Goal: Information Seeking & Learning: Learn about a topic

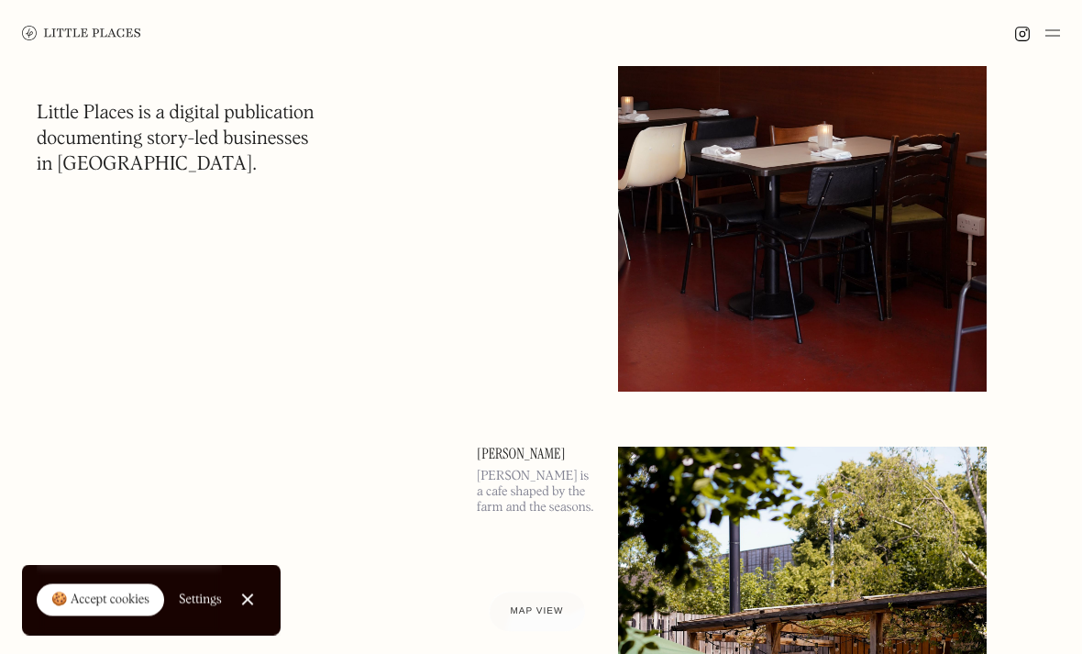
scroll to position [6058, 0]
click at [1053, 34] on img at bounding box center [1052, 33] width 15 height 22
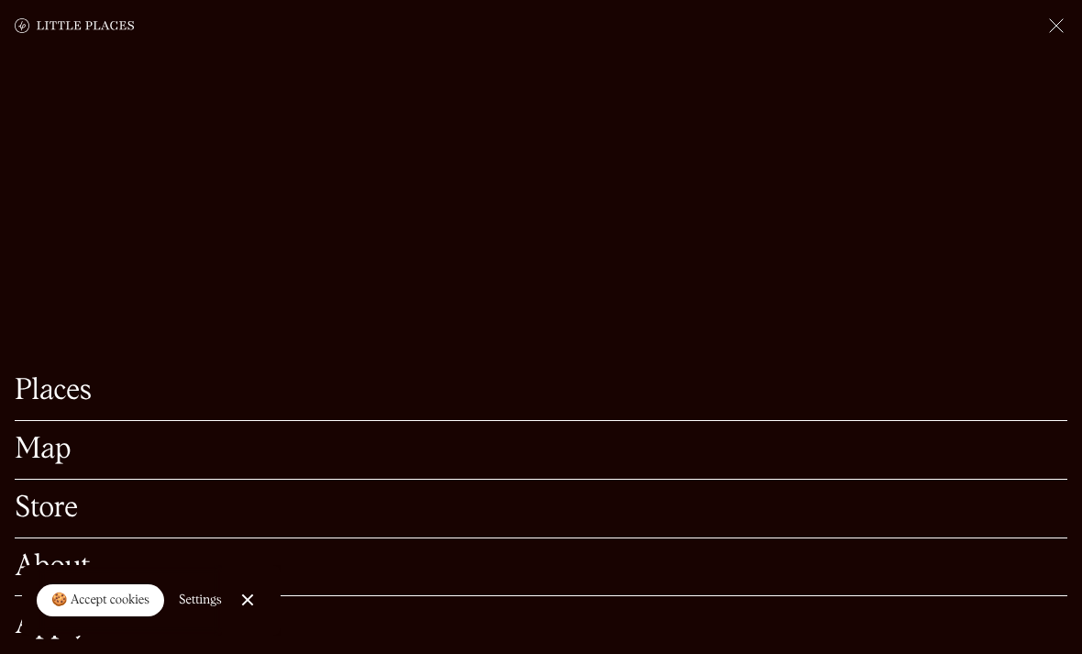
click at [50, 464] on link "Map" at bounding box center [541, 449] width 1052 height 28
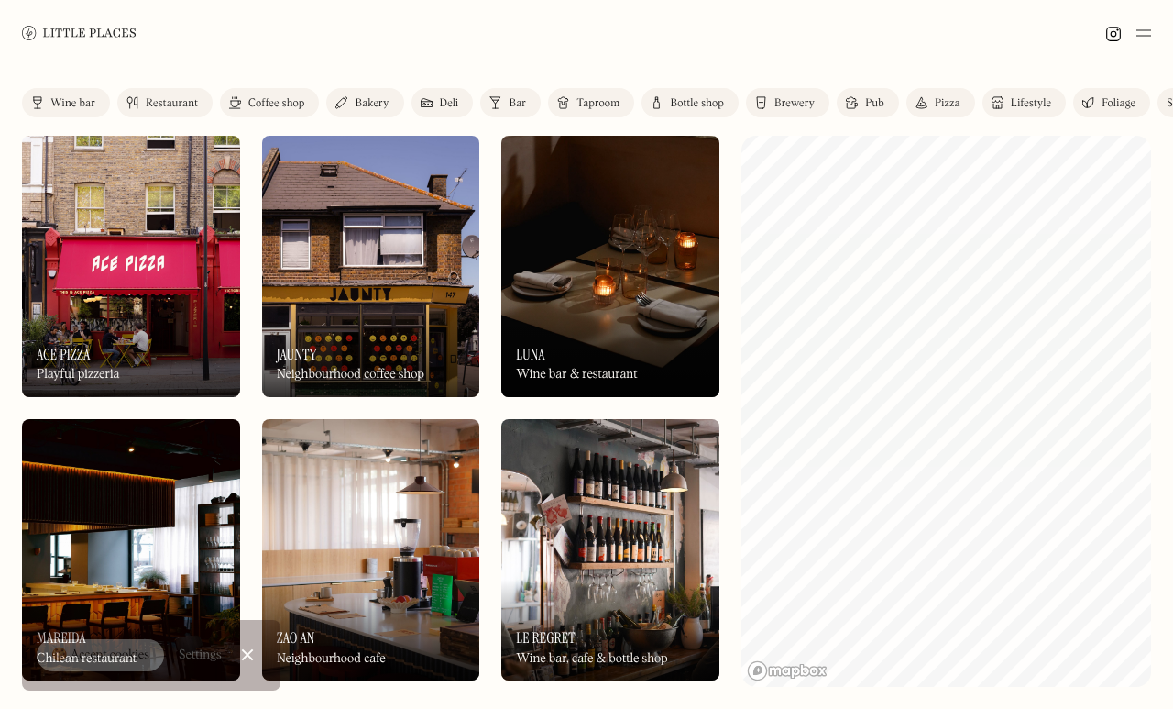
scroll to position [8, 0]
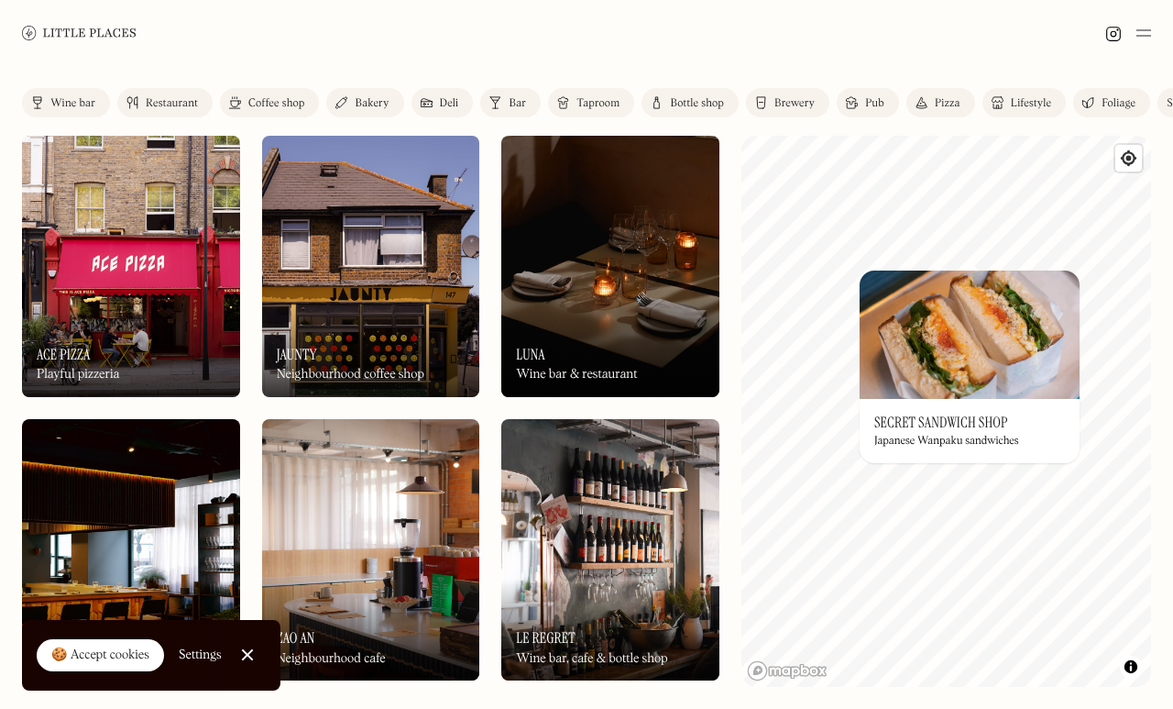
click at [981, 413] on h3 "Secret Sandwich Shop" at bounding box center [942, 421] width 134 height 17
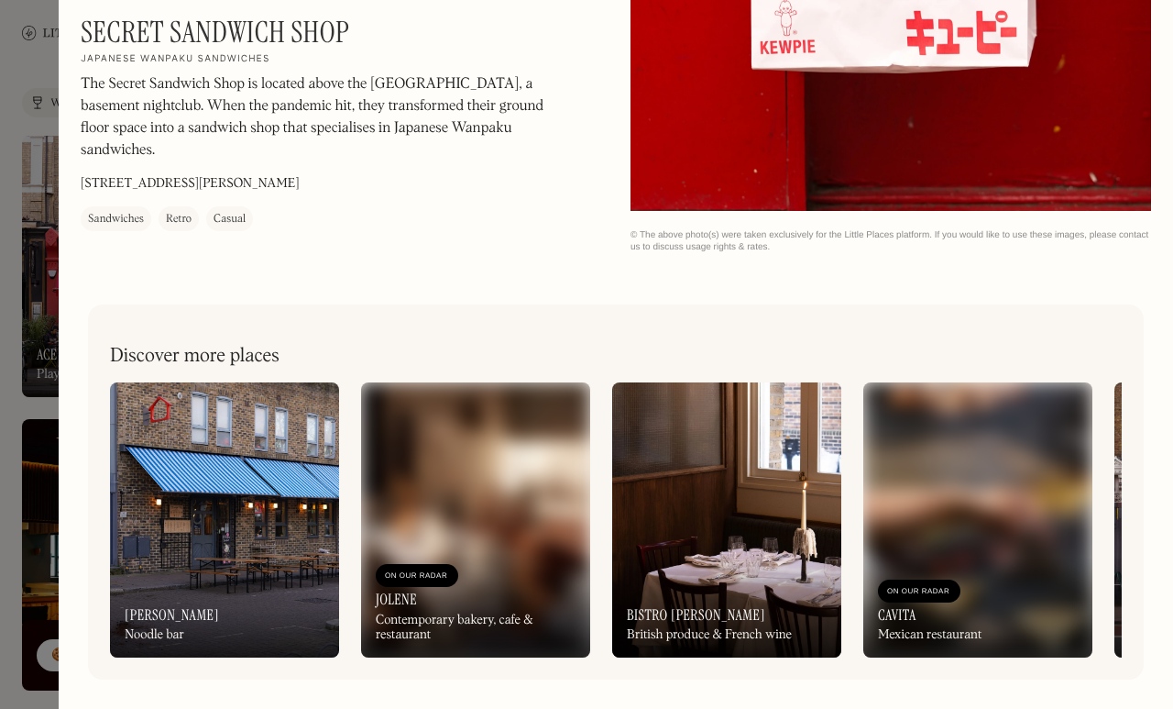
scroll to position [2459, 0]
click at [191, 454] on img at bounding box center [224, 519] width 229 height 275
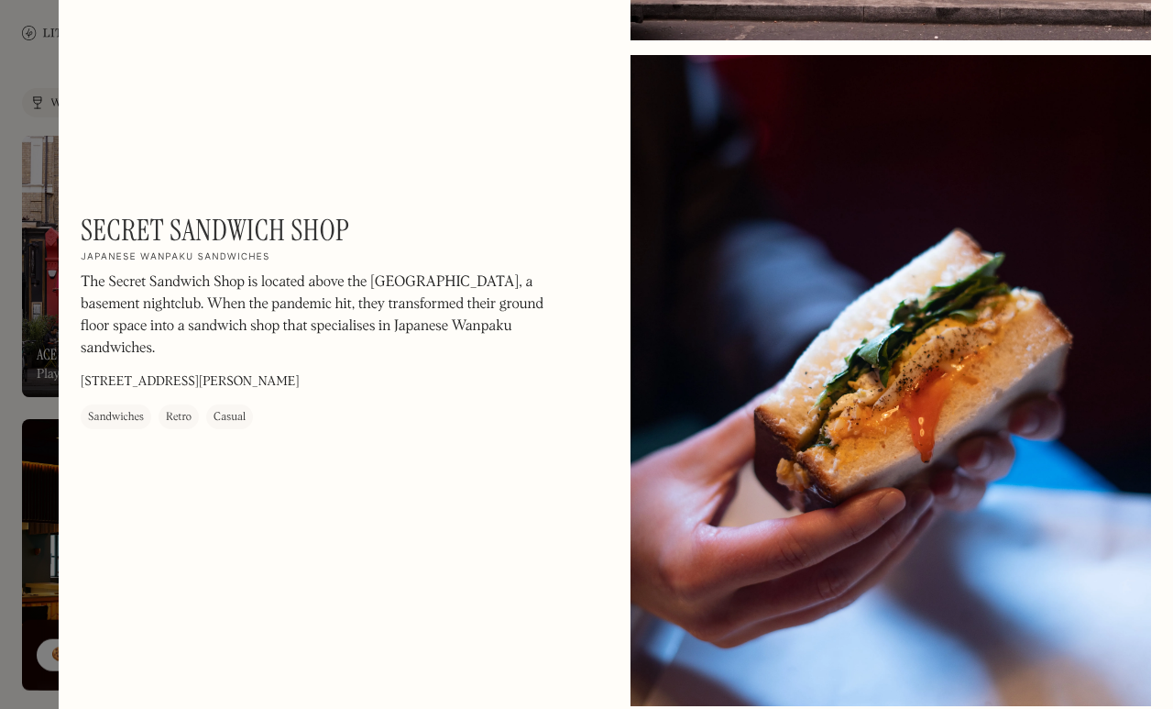
scroll to position [1289, 0]
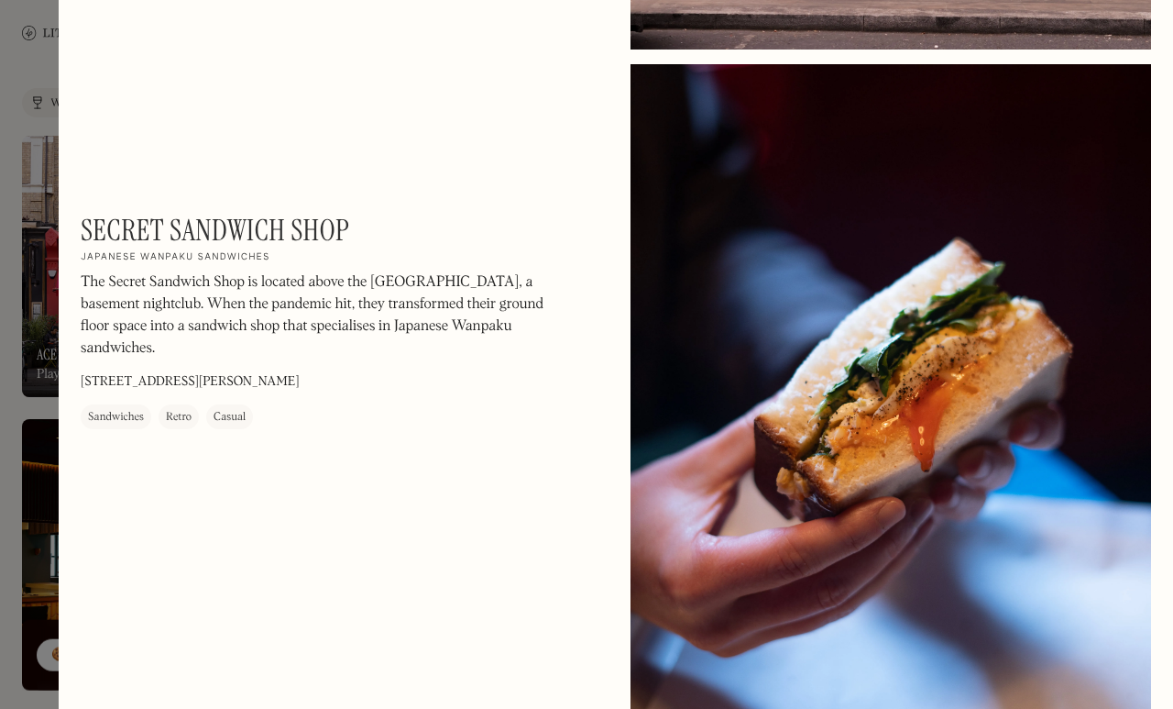
click at [34, 250] on div at bounding box center [586, 354] width 1173 height 709
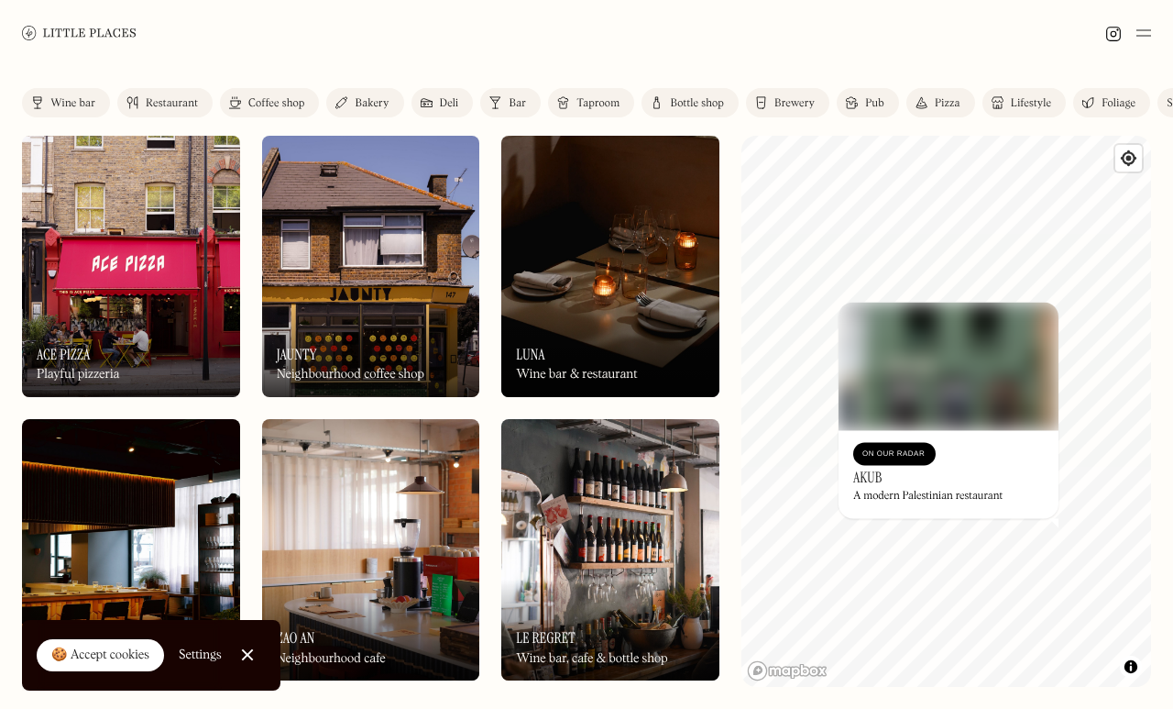
click at [992, 469] on div "On Our Radar Akub A modern Palestinian restaurant" at bounding box center [949, 474] width 220 height 88
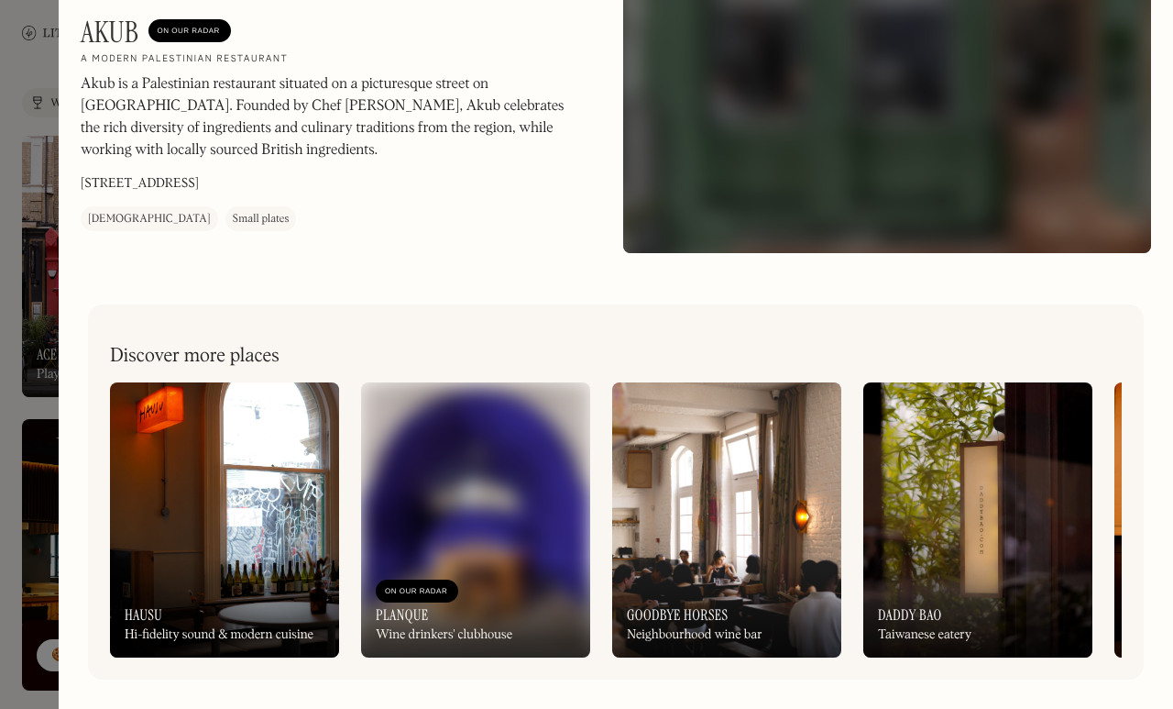
scroll to position [457, 0]
click at [38, 259] on div at bounding box center [586, 354] width 1173 height 709
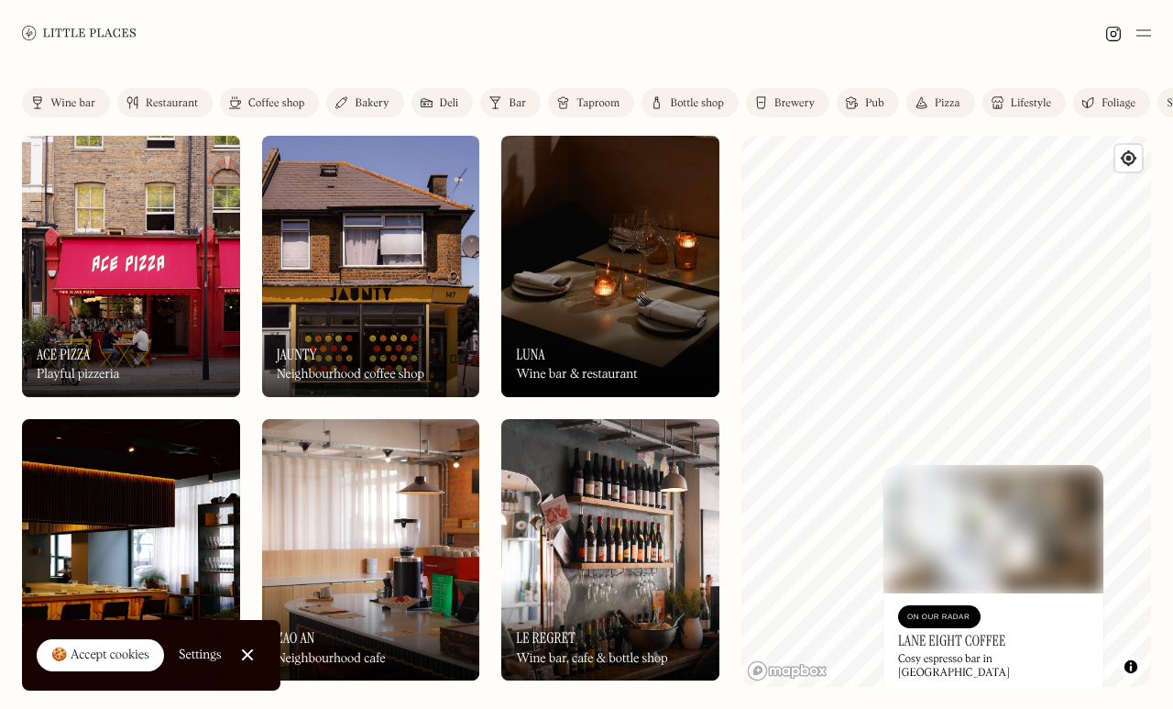
click at [188, 99] on div "Restaurant" at bounding box center [172, 103] width 52 height 11
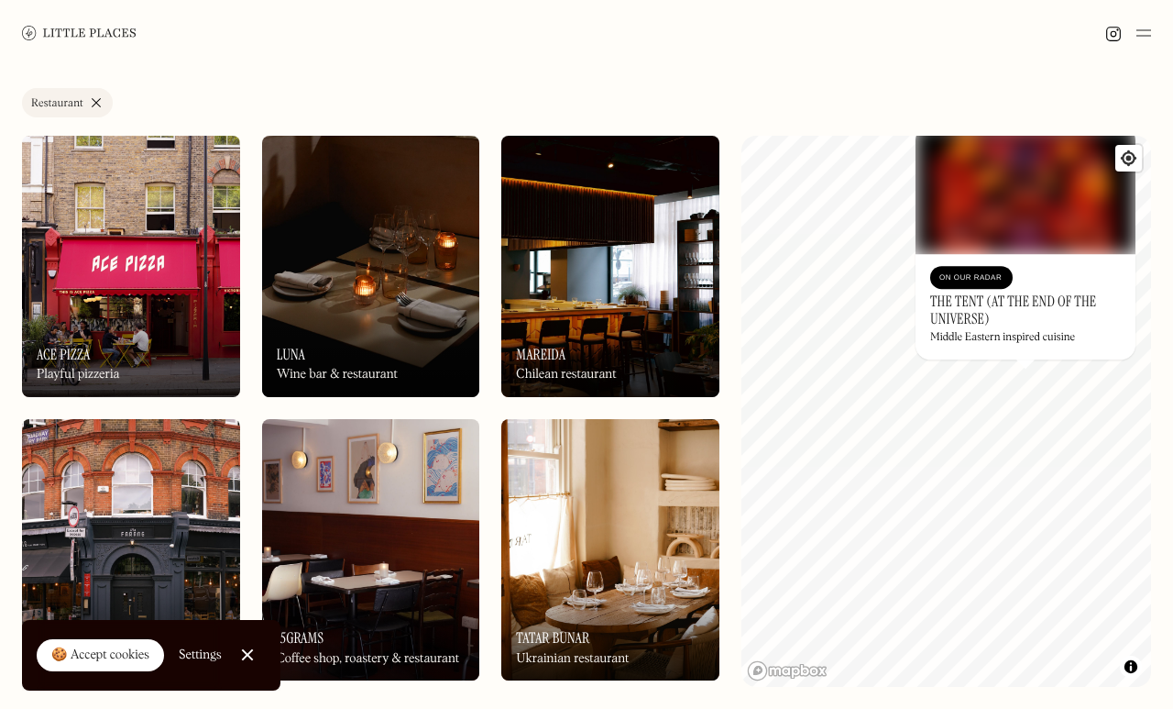
click at [1078, 292] on h3 "The Tent (at the End of the Universe)" at bounding box center [1025, 309] width 191 height 35
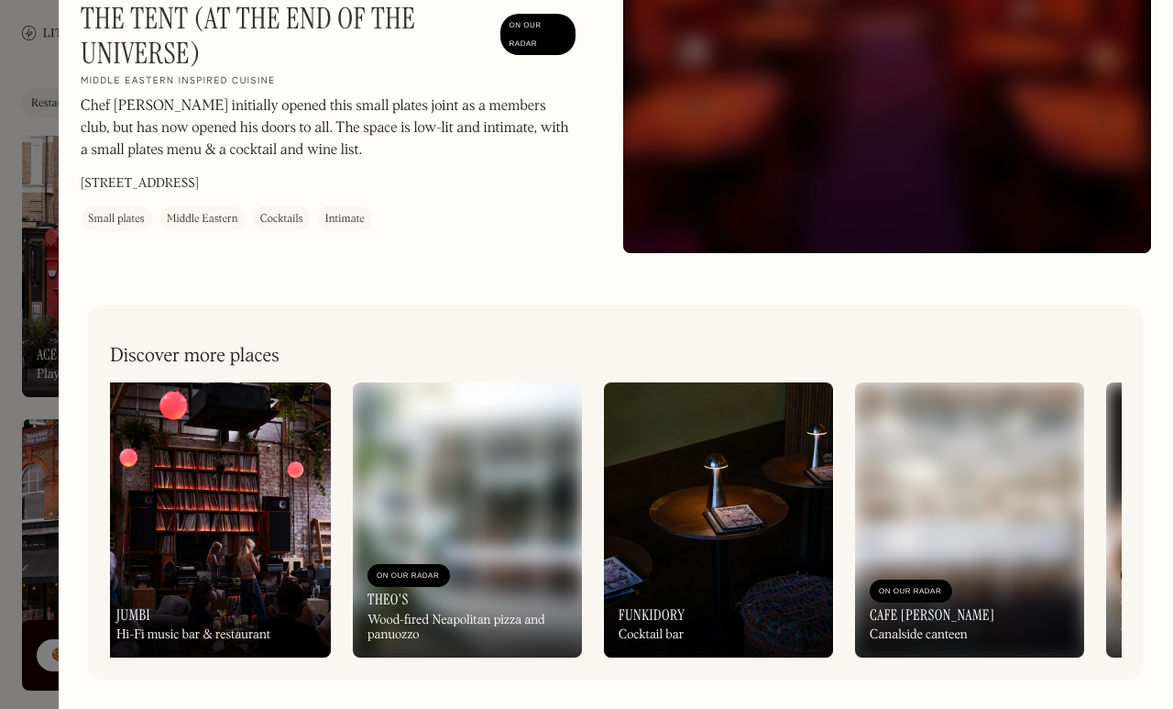
scroll to position [0, 262]
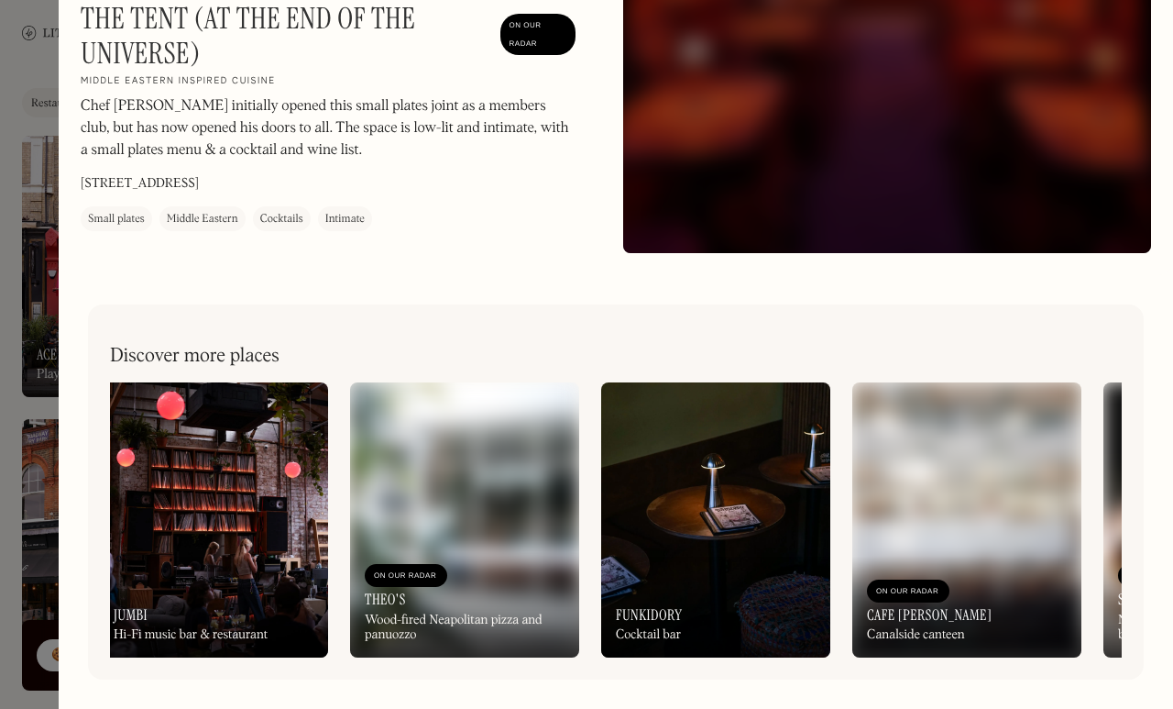
click at [796, 467] on img at bounding box center [715, 519] width 229 height 275
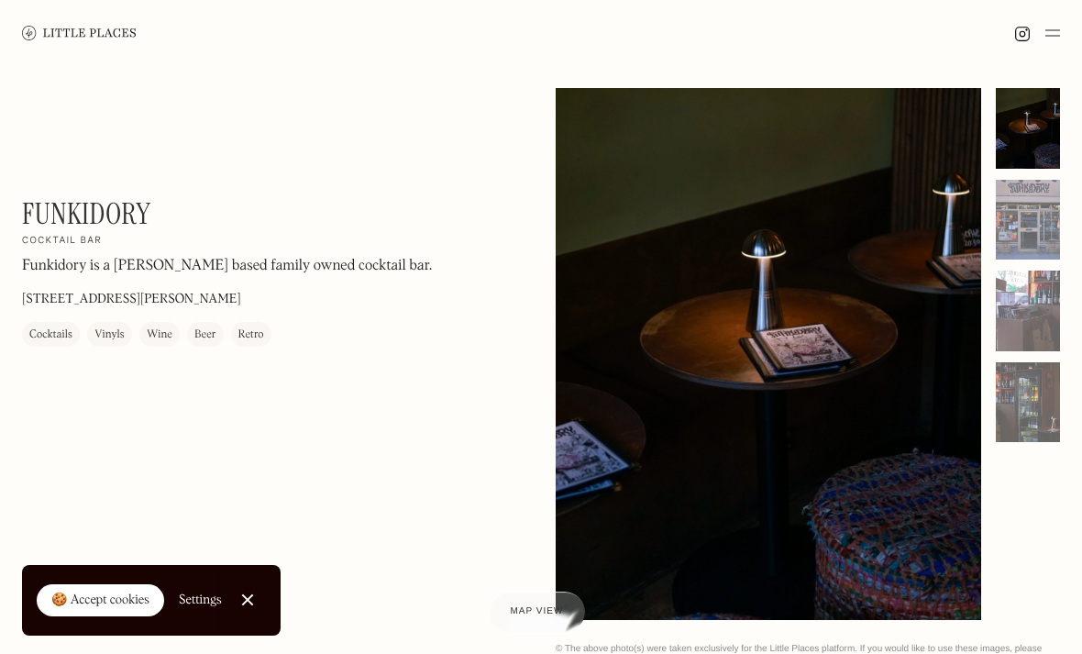
click at [1023, 317] on div at bounding box center [1028, 310] width 64 height 81
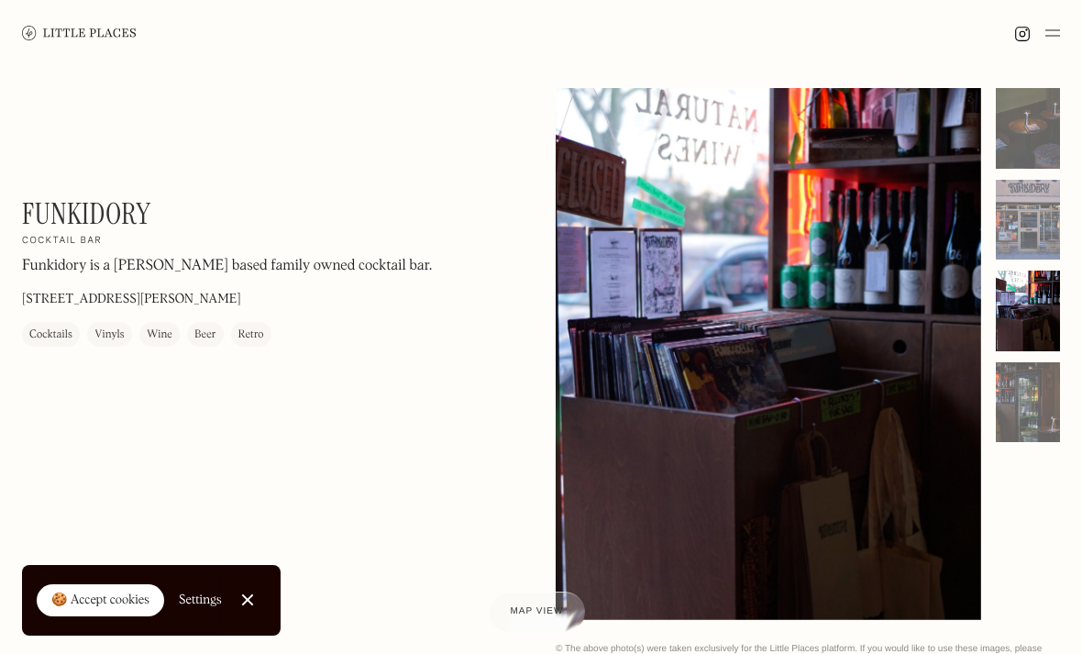
click at [1039, 231] on div at bounding box center [1028, 220] width 64 height 81
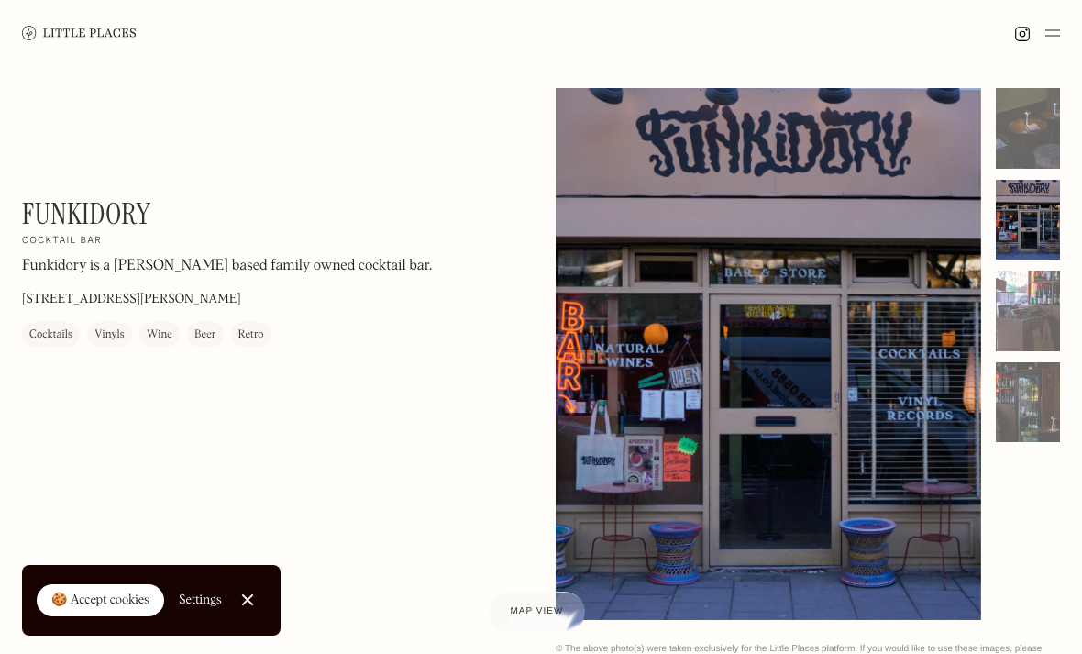
click at [1017, 408] on div at bounding box center [1028, 402] width 64 height 81
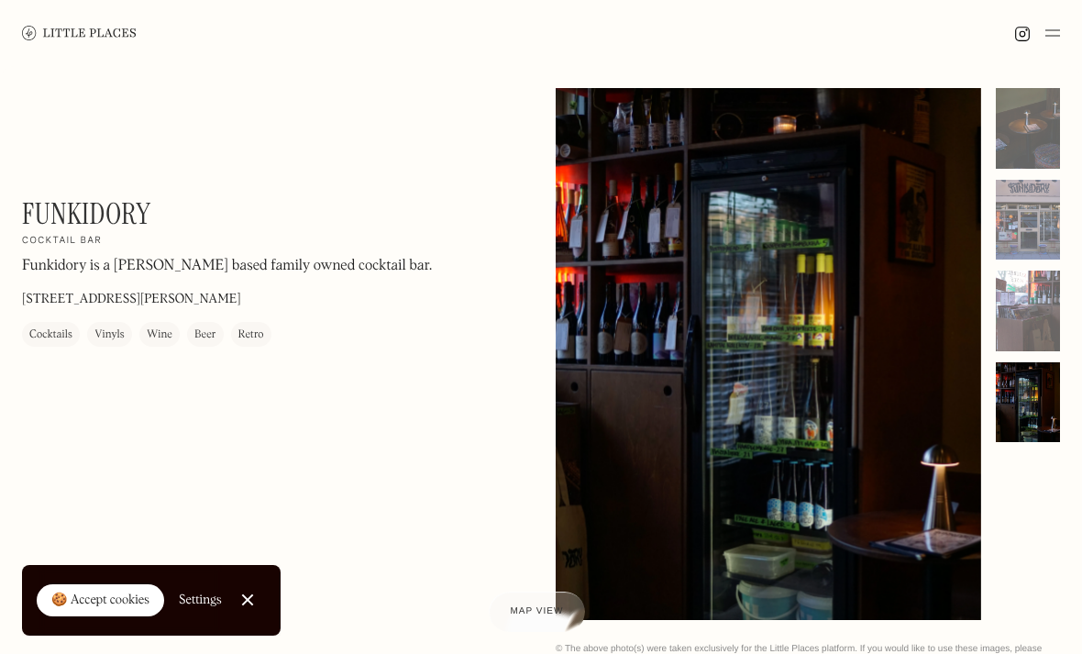
click at [1025, 303] on div at bounding box center [1028, 310] width 64 height 81
